Goal: Task Accomplishment & Management: Manage account settings

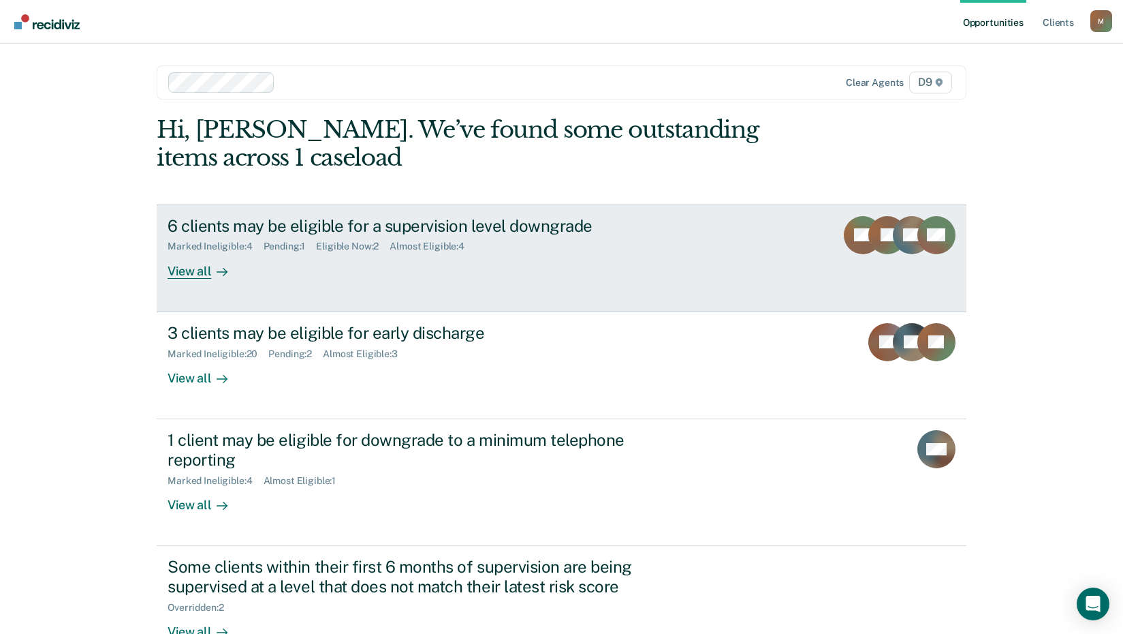
click at [183, 270] on div "View all" at bounding box center [206, 265] width 76 height 27
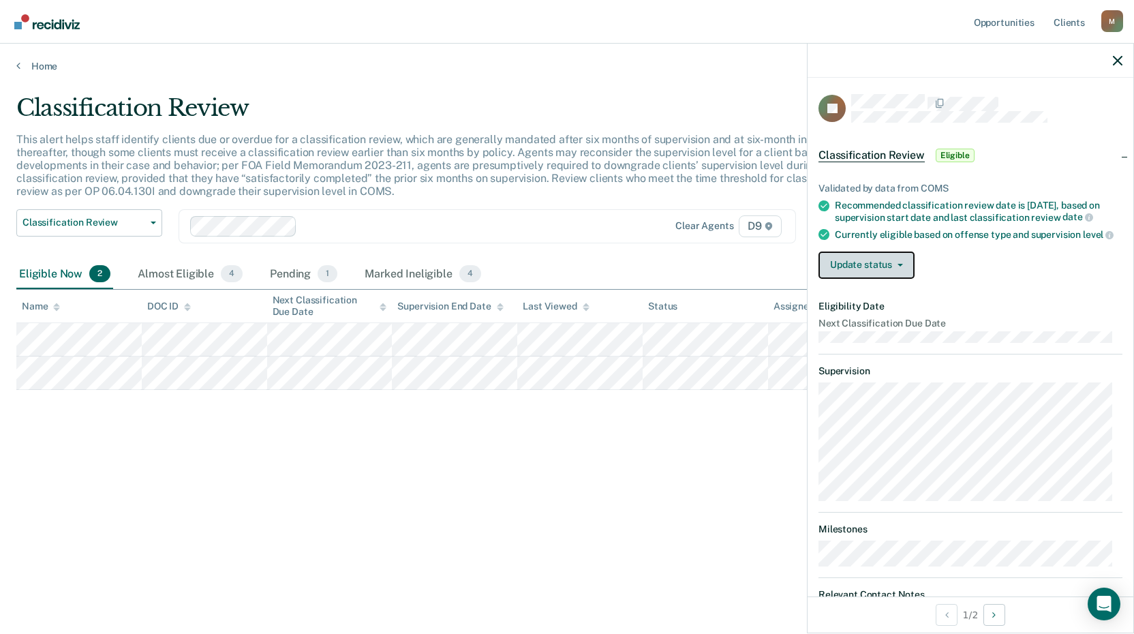
click at [888, 279] on button "Update status" at bounding box center [866, 264] width 96 height 27
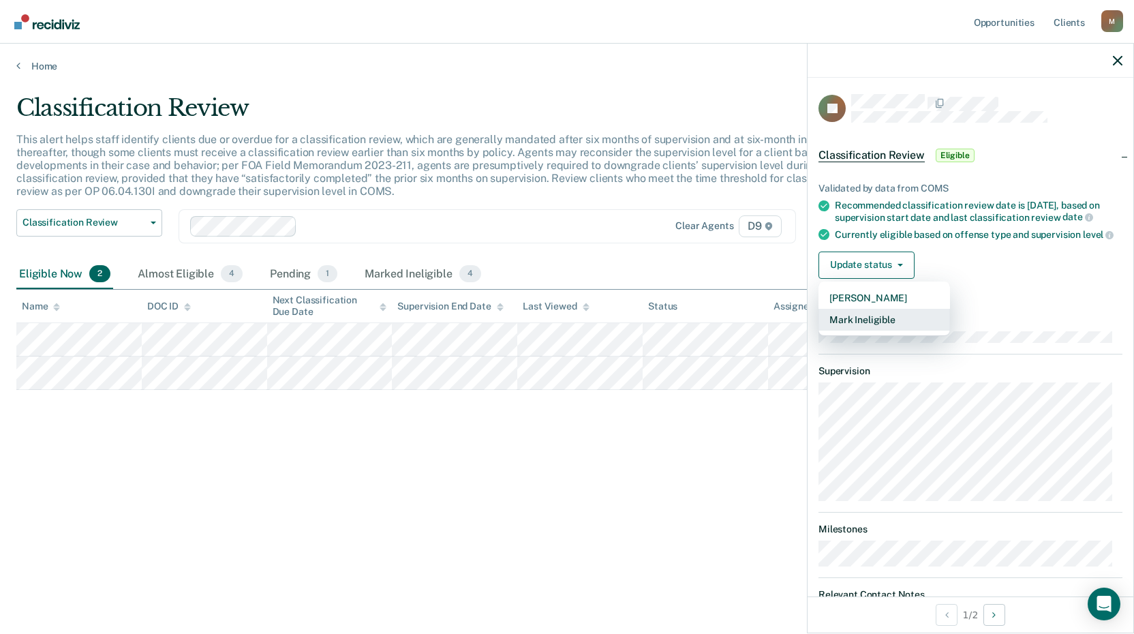
click at [867, 330] on button "Mark Ineligible" at bounding box center [883, 320] width 131 height 22
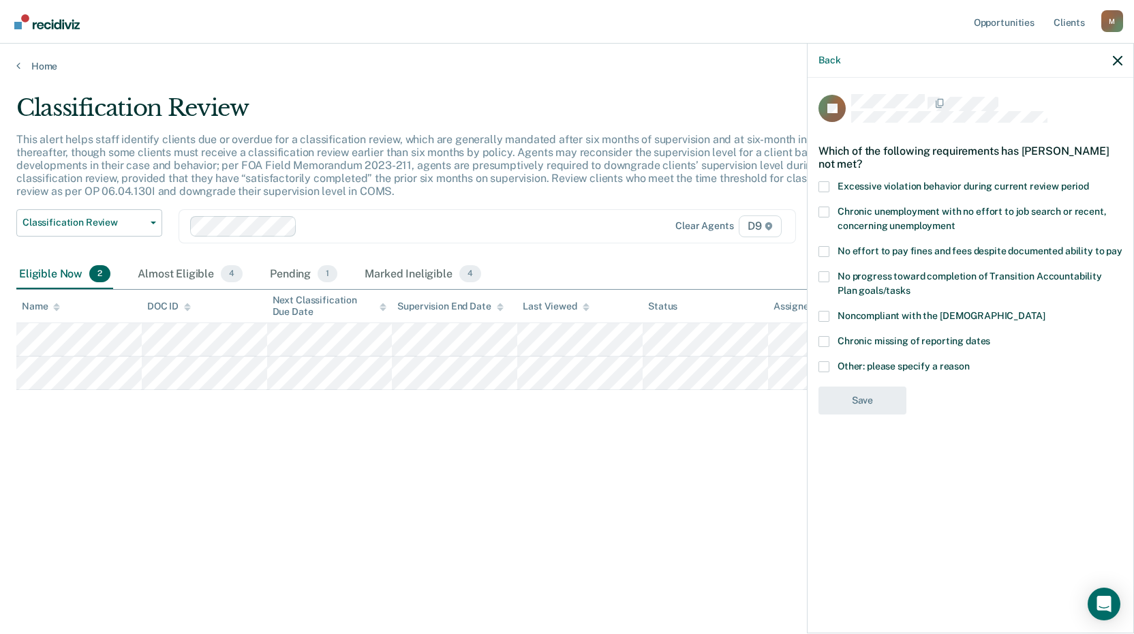
click at [827, 208] on span at bounding box center [823, 211] width 11 height 11
click at [955, 221] on input "Chronic unemployment with no effort to job search or recent, concerning unemplo…" at bounding box center [955, 221] width 0 height 0
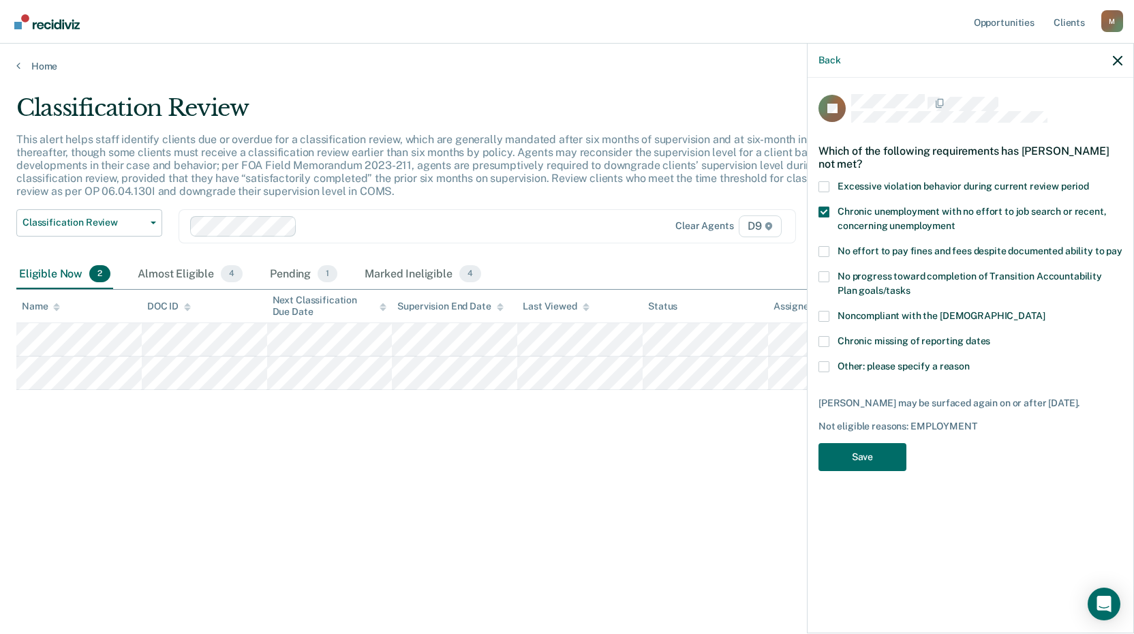
click at [824, 252] on span at bounding box center [823, 251] width 11 height 11
click at [1122, 246] on input "No effort to pay fines and fees despite documented ability to pay" at bounding box center [1122, 246] width 0 height 0
click at [828, 275] on span at bounding box center [823, 276] width 11 height 11
click at [910, 285] on input "No progress toward completion of Transition Accountability Plan goals/tasks" at bounding box center [910, 285] width 0 height 0
drag, startPoint x: 884, startPoint y: 461, endPoint x: 876, endPoint y: 460, distance: 8.2
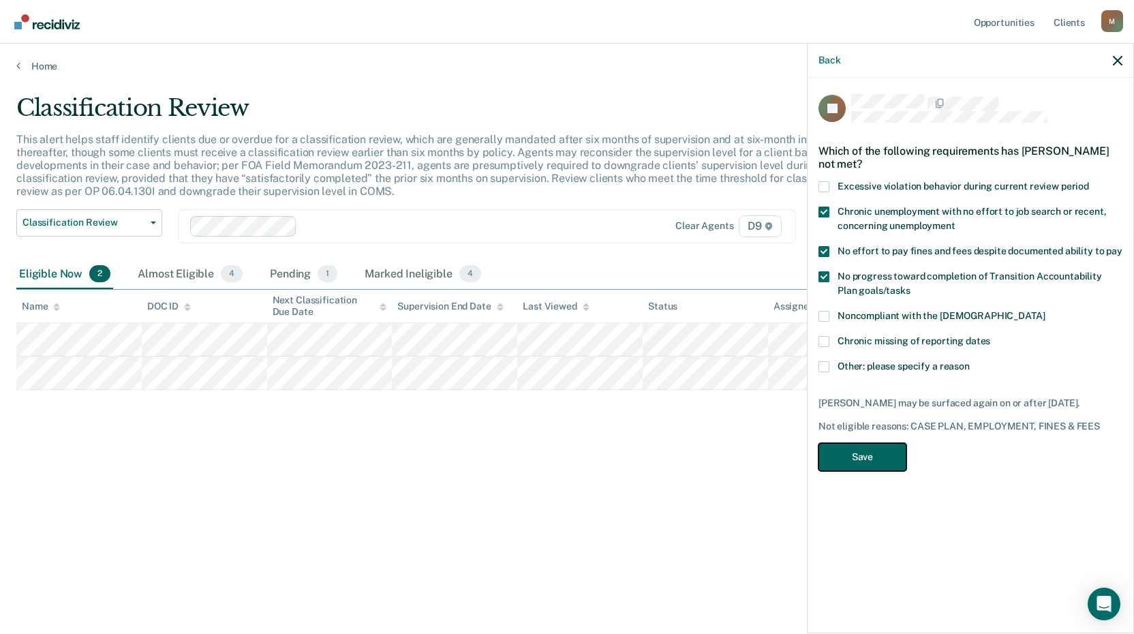
click at [882, 460] on button "Save" at bounding box center [862, 457] width 88 height 28
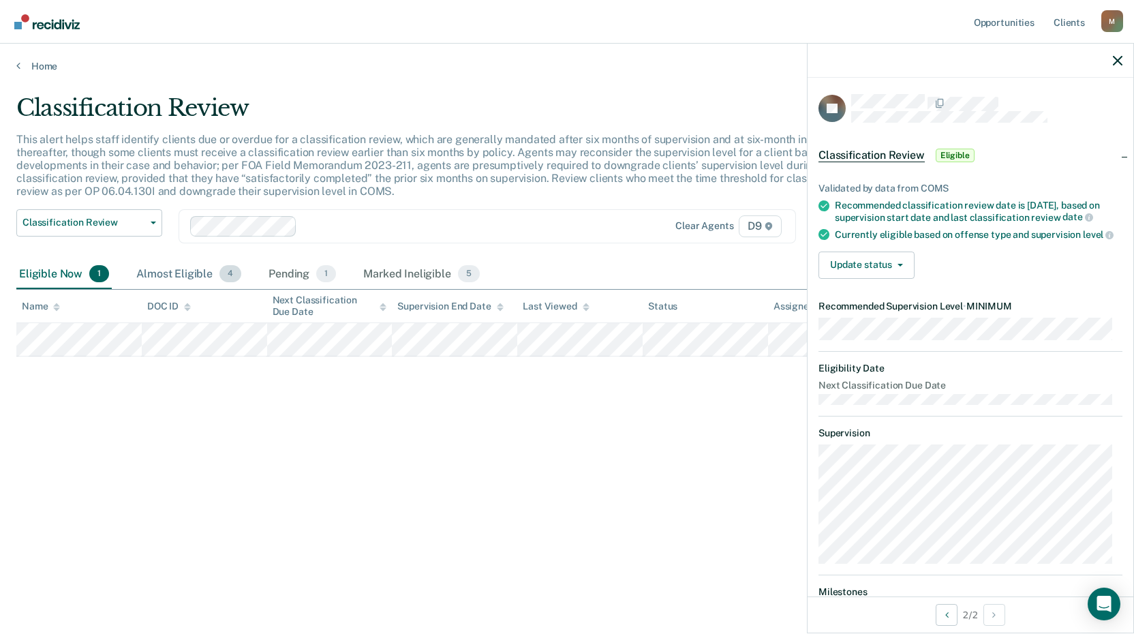
click at [186, 273] on div "Almost Eligible 4" at bounding box center [189, 275] width 110 height 30
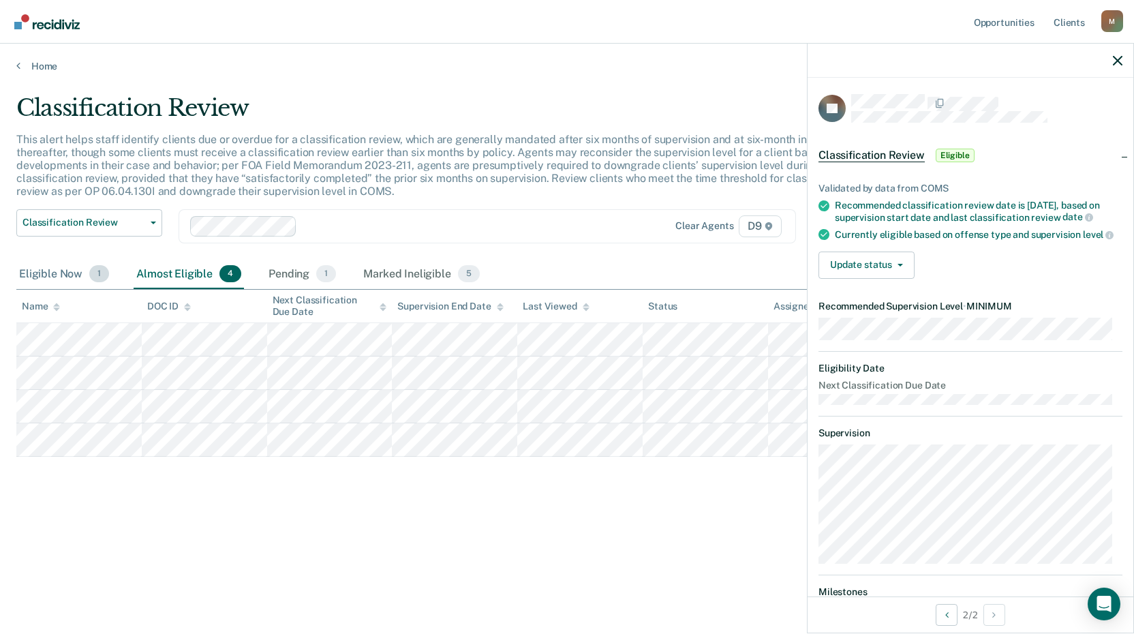
click at [57, 277] on div "Eligible Now 1" at bounding box center [63, 275] width 95 height 30
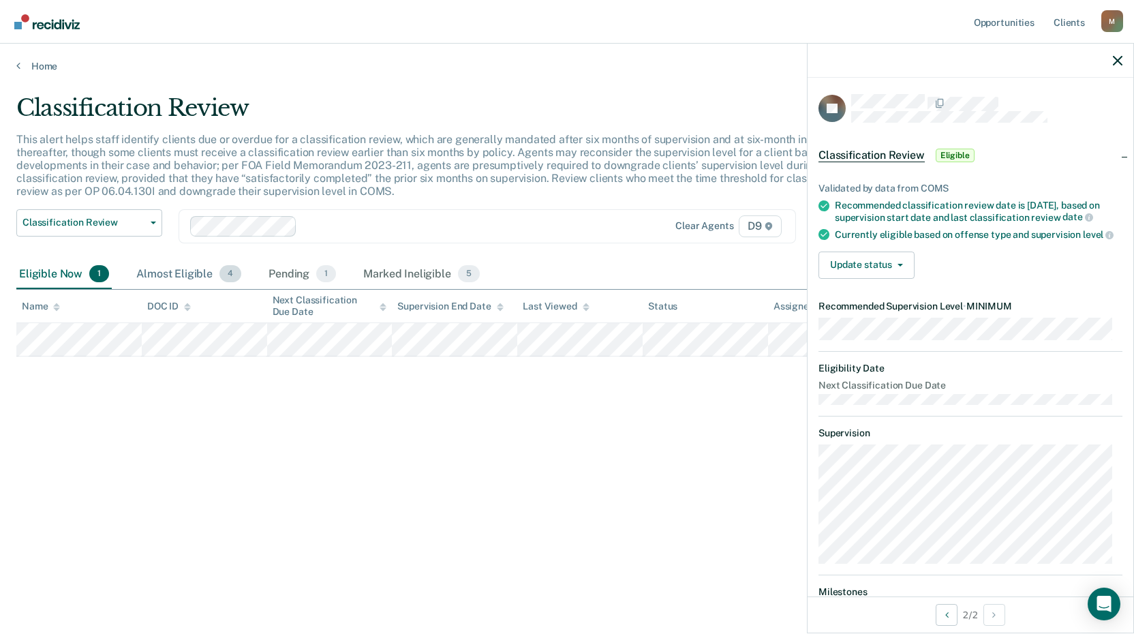
click at [170, 268] on div "Almost Eligible 4" at bounding box center [189, 275] width 110 height 30
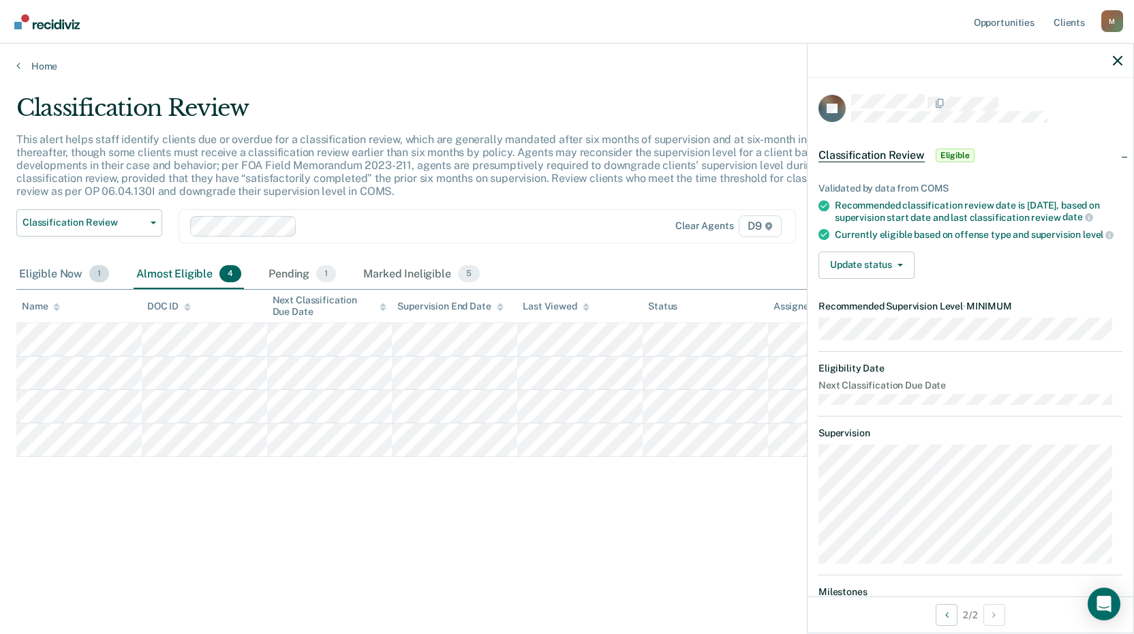
click at [42, 270] on div "Eligible Now 1" at bounding box center [63, 275] width 95 height 30
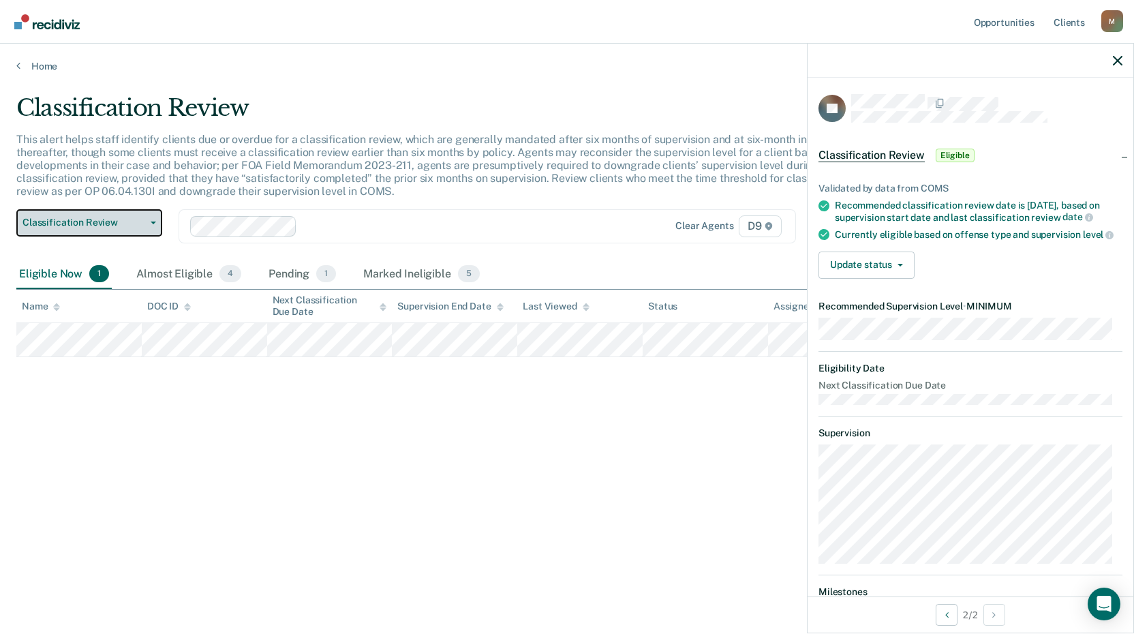
click at [142, 227] on span "Classification Review" at bounding box center [83, 223] width 123 height 12
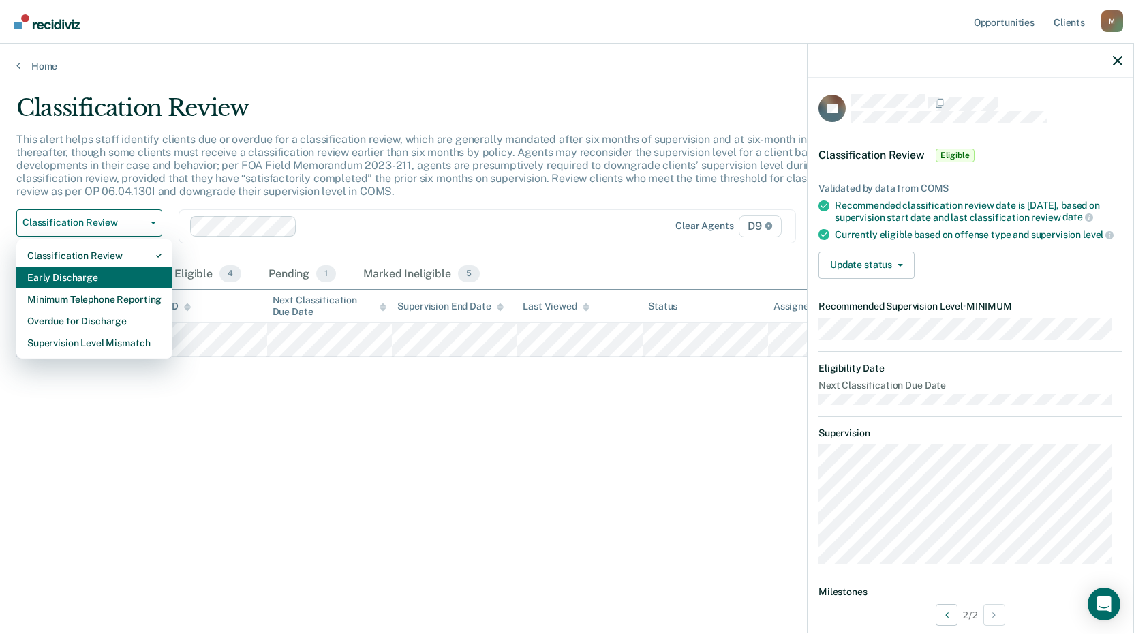
click at [115, 276] on div "Early Discharge" at bounding box center [94, 277] width 134 height 22
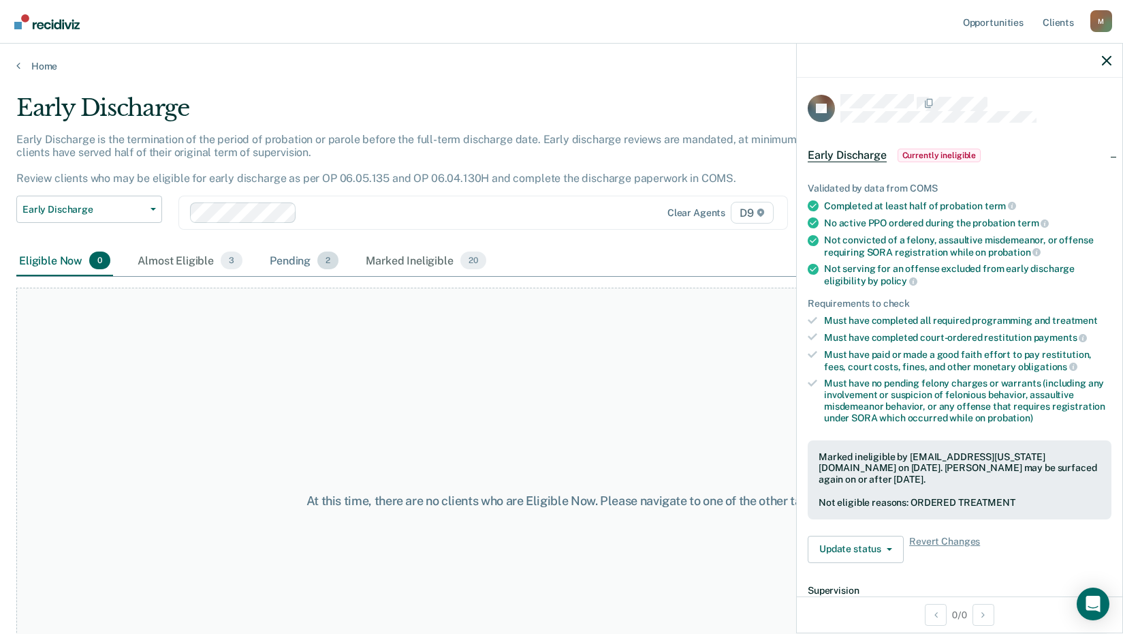
click at [284, 262] on div "Pending 2" at bounding box center [304, 261] width 74 height 30
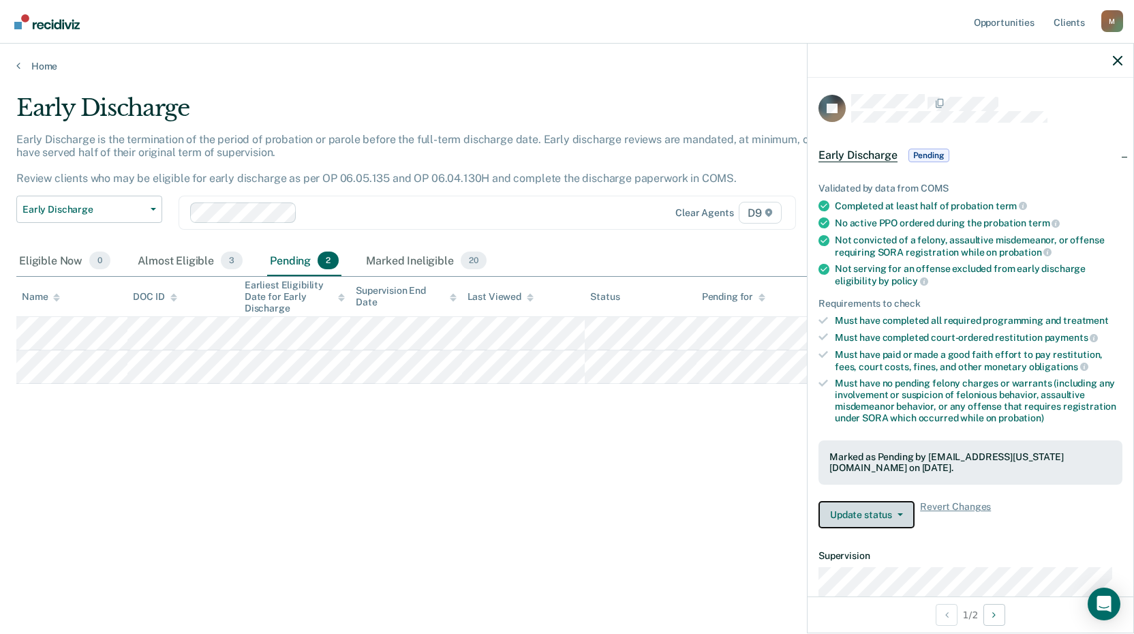
click at [879, 516] on button "Update status" at bounding box center [866, 514] width 96 height 27
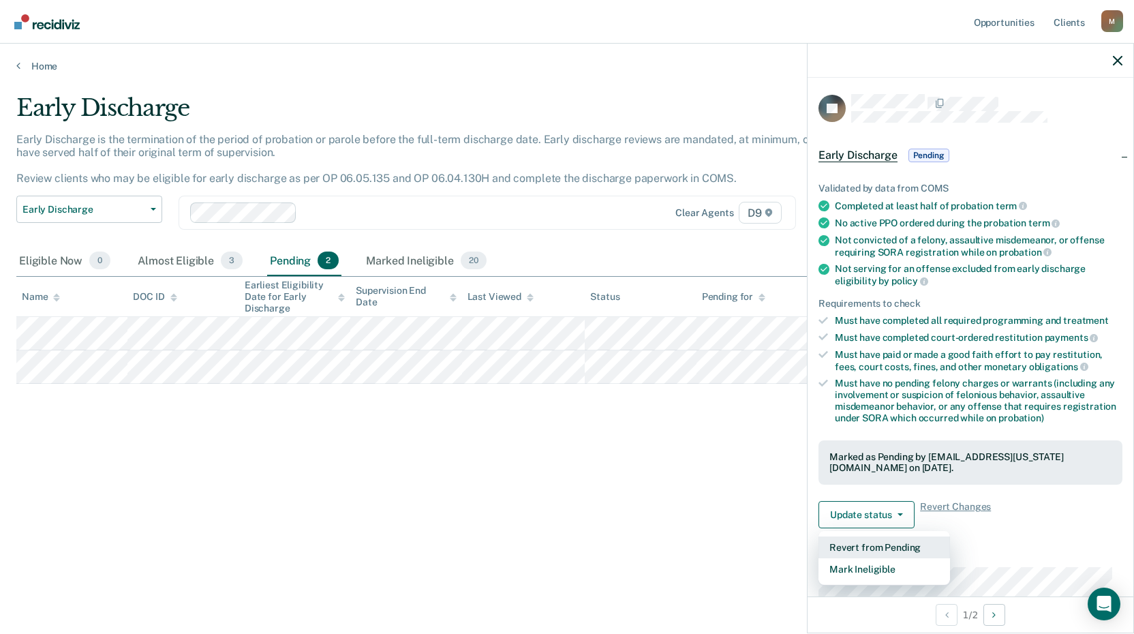
click at [861, 545] on button "Revert from Pending" at bounding box center [883, 547] width 131 height 22
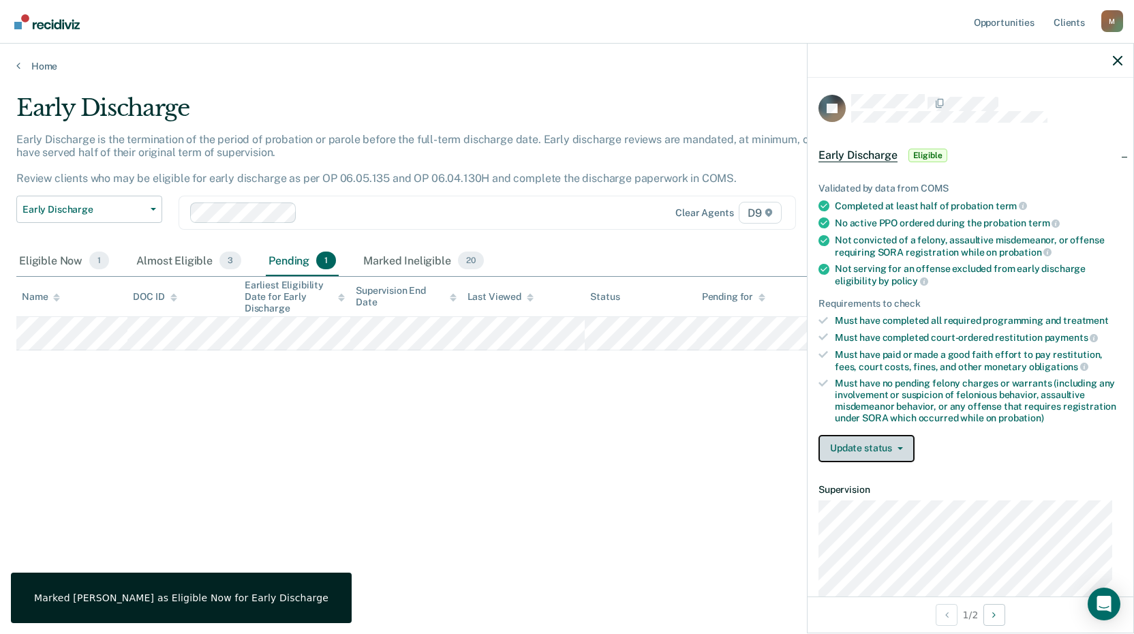
click at [900, 450] on button "Update status" at bounding box center [866, 448] width 96 height 27
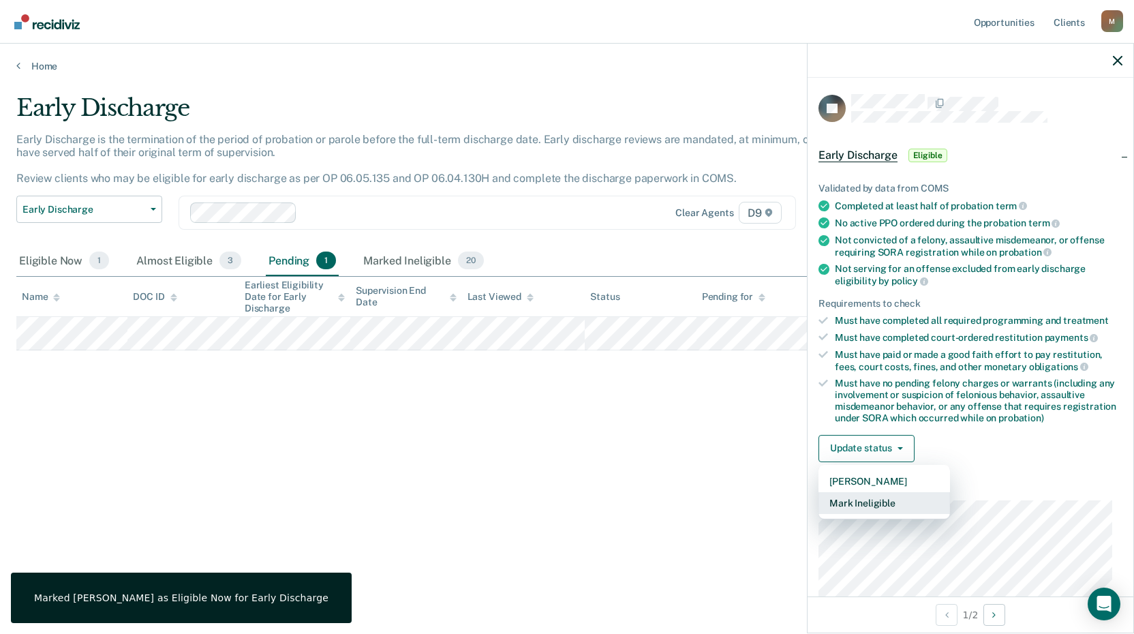
click at [880, 498] on button "Mark Ineligible" at bounding box center [883, 503] width 131 height 22
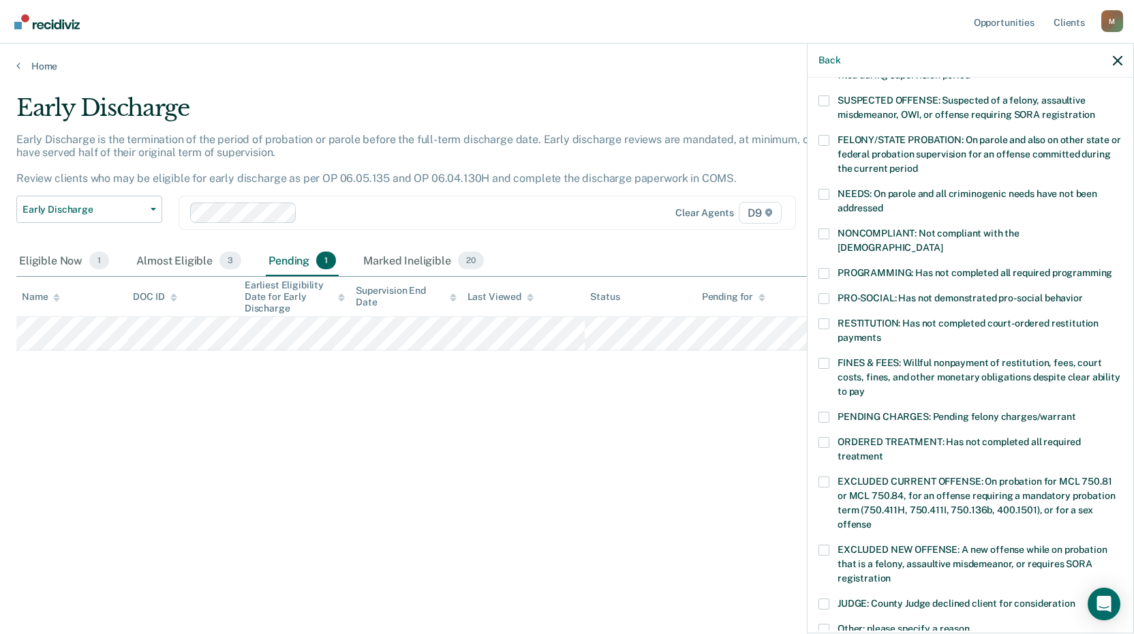
scroll to position [136, 0]
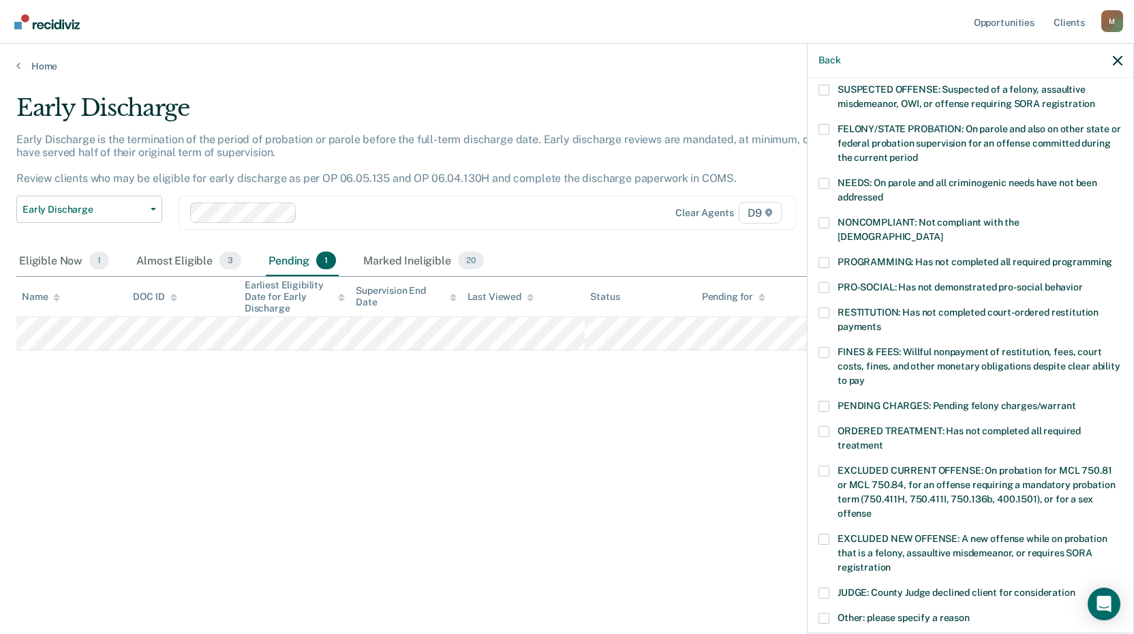
click at [823, 347] on span at bounding box center [823, 352] width 11 height 11
click at [865, 375] on input "FINES & FEES: Willful nonpayment of restitution, fees, court costs, fines, and …" at bounding box center [865, 375] width 0 height 0
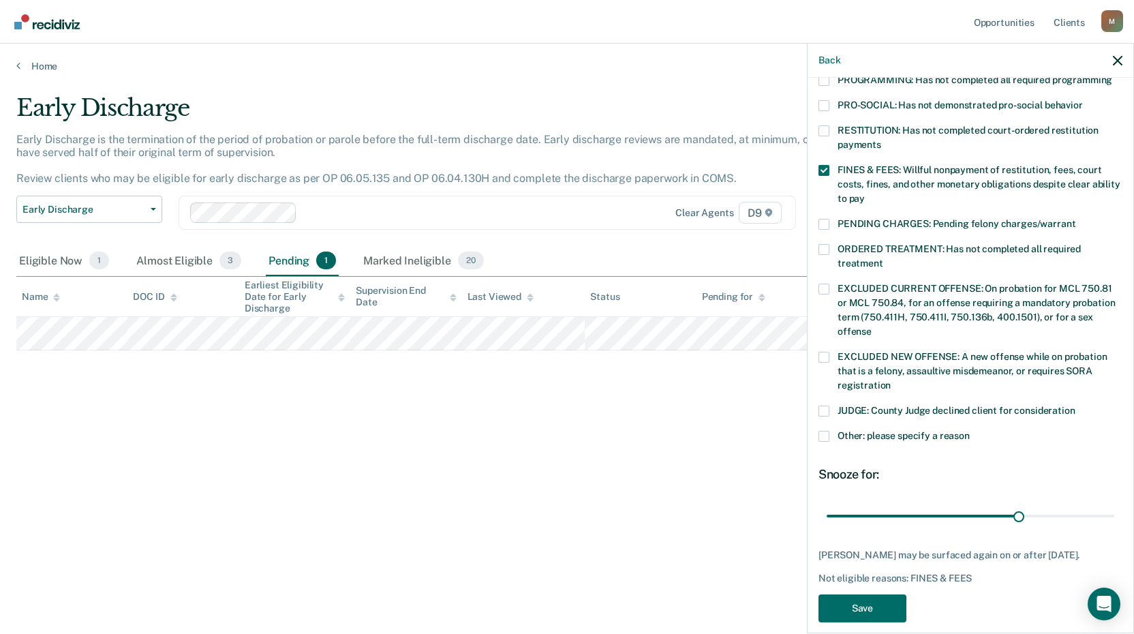
scroll to position [319, 0]
click at [826, 430] on span at bounding box center [823, 435] width 11 height 11
click at [969, 430] on input "Other: please specify a reason" at bounding box center [969, 430] width 0 height 0
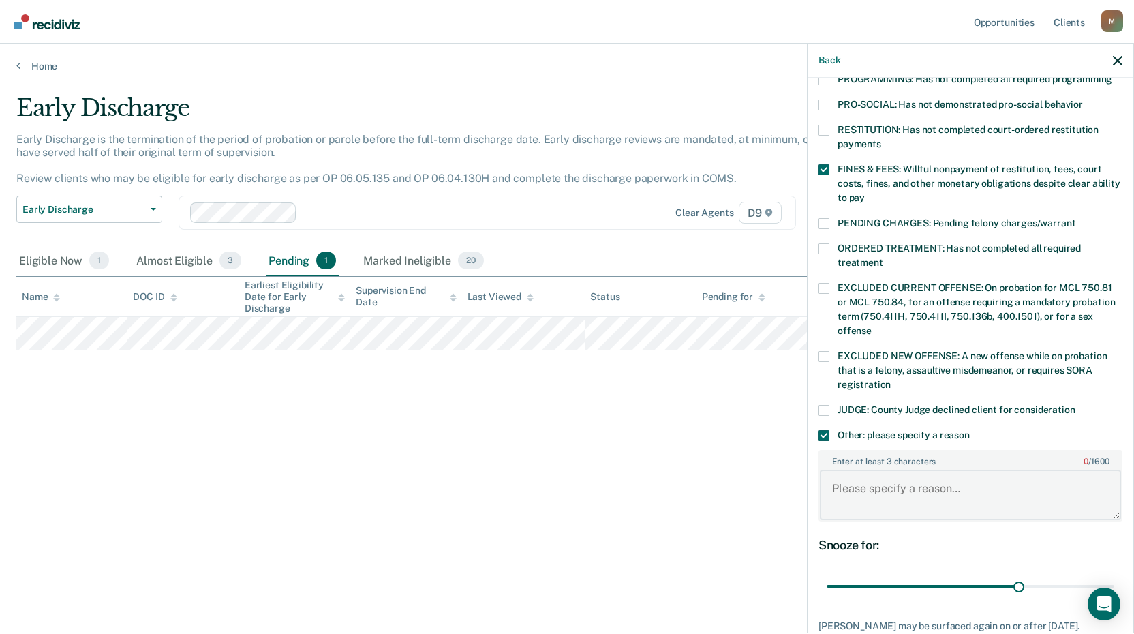
click at [867, 476] on textarea "Enter at least 3 characters 0 / 1600" at bounding box center [970, 494] width 301 height 50
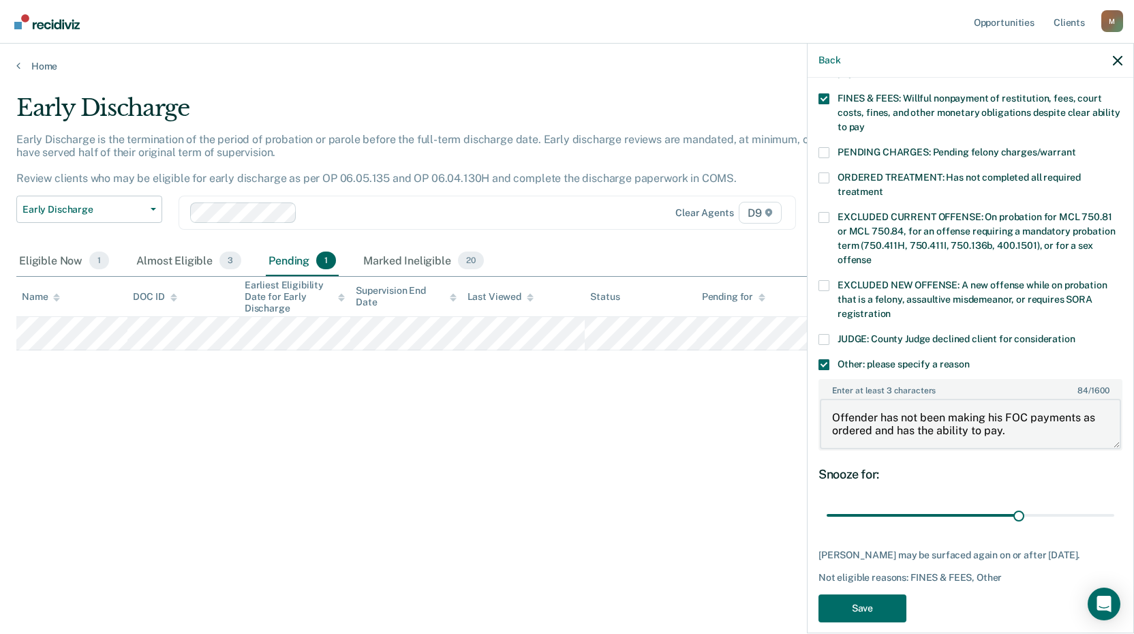
scroll to position [390, 0]
type textarea "Offender has not been making his FOC payments as ordered and has the ability to…"
click at [887, 597] on button "Save" at bounding box center [862, 607] width 88 height 28
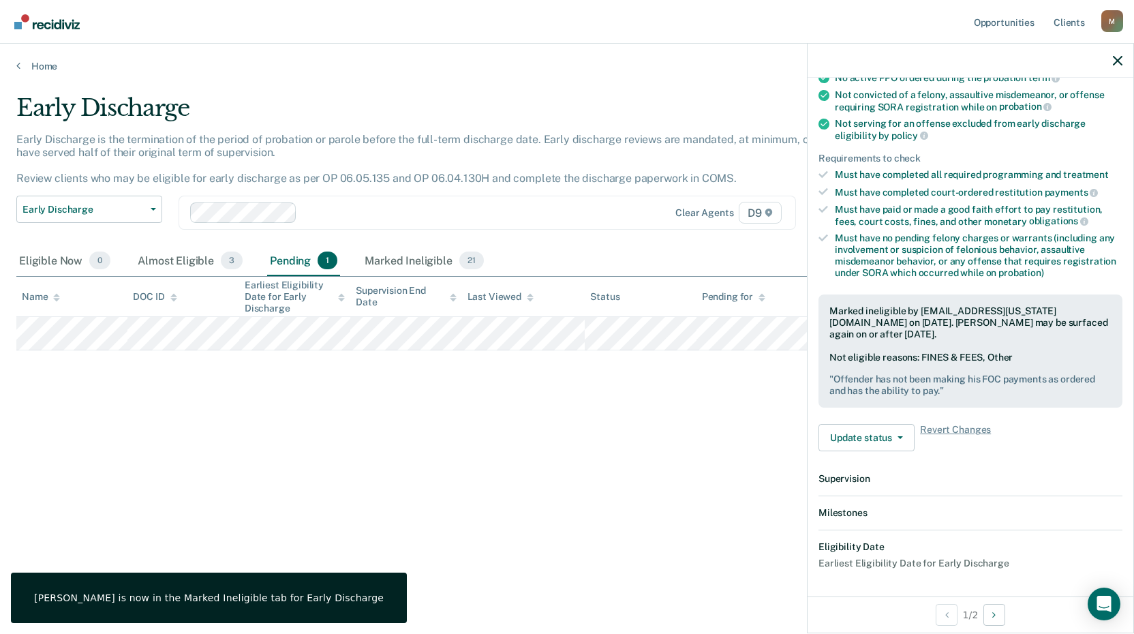
scroll to position [313, 0]
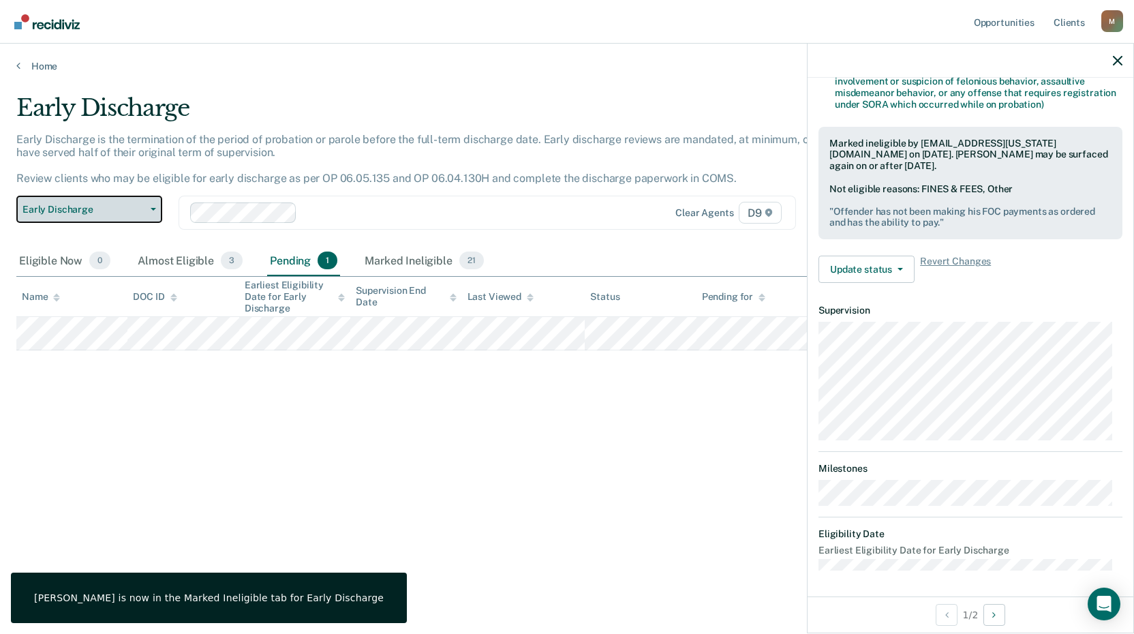
click at [63, 213] on span "Early Discharge" at bounding box center [83, 210] width 123 height 12
